Goal: Navigation & Orientation: Find specific page/section

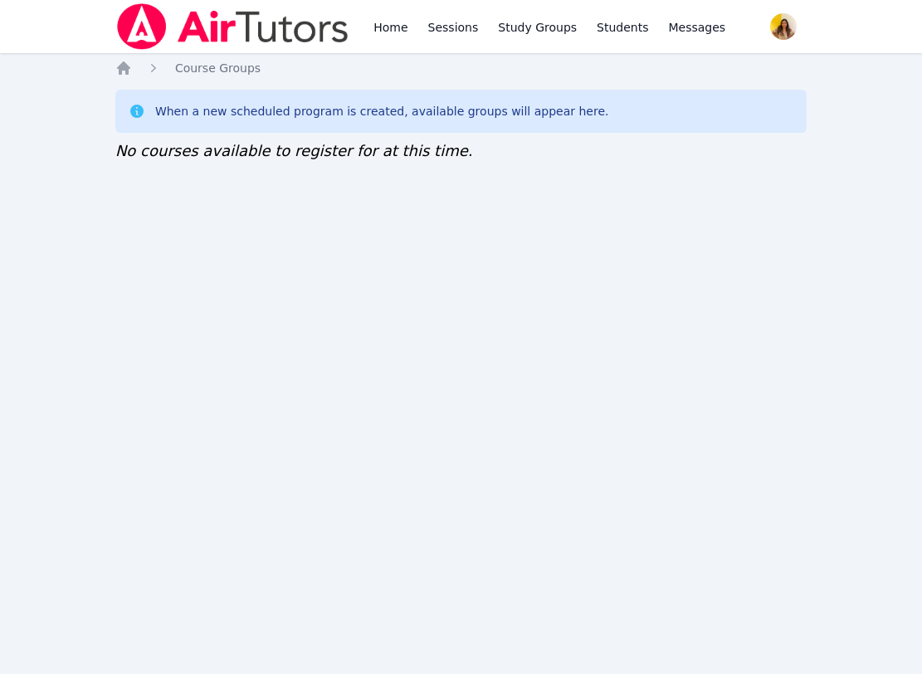
click at [234, 24] on img at bounding box center [232, 26] width 235 height 46
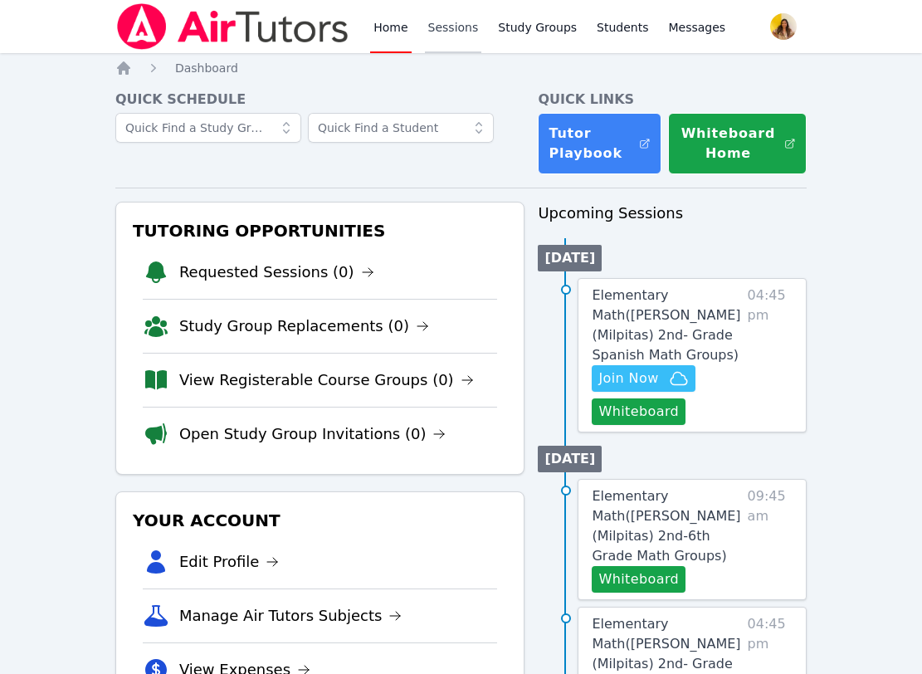
click at [464, 8] on link "Sessions" at bounding box center [453, 26] width 57 height 53
